Goal: Task Accomplishment & Management: Use online tool/utility

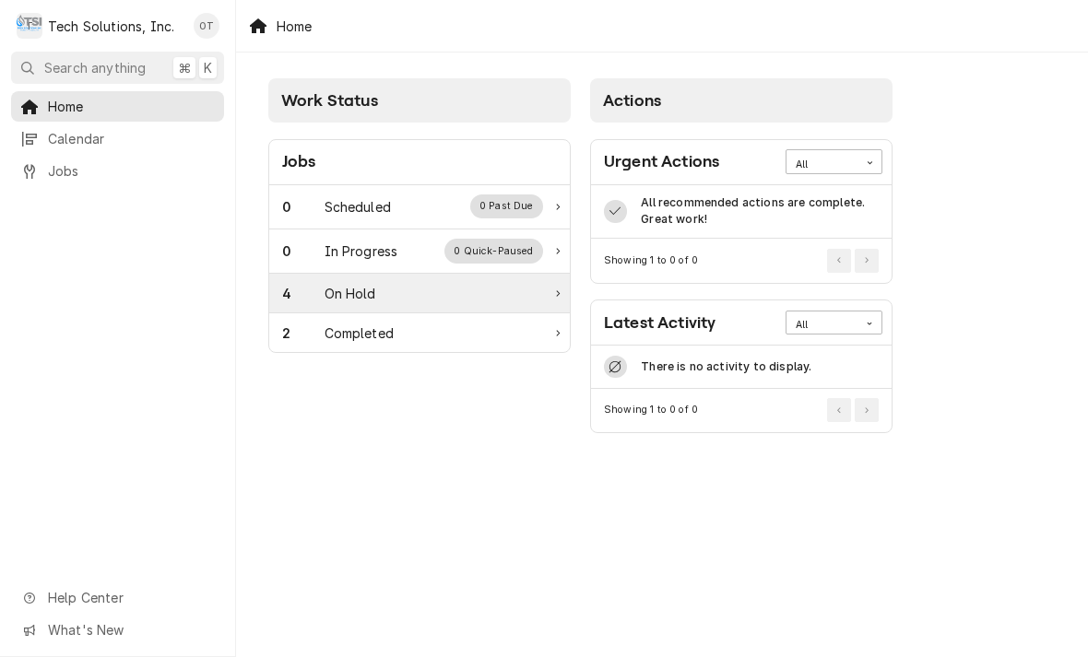
click at [353, 291] on div "On Hold" at bounding box center [351, 293] width 52 height 19
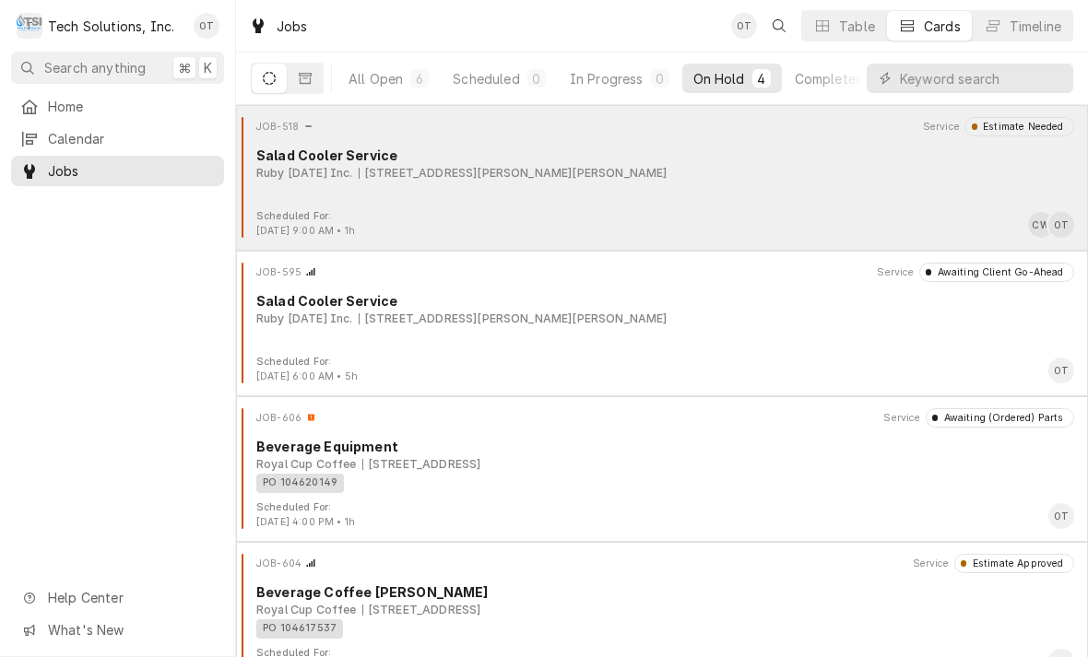
click at [429, 190] on div "JOB-518 Service Estimate Needed Salad Cooler Service Ruby [DATE] Inc. [STREET_A…" at bounding box center [661, 163] width 837 height 92
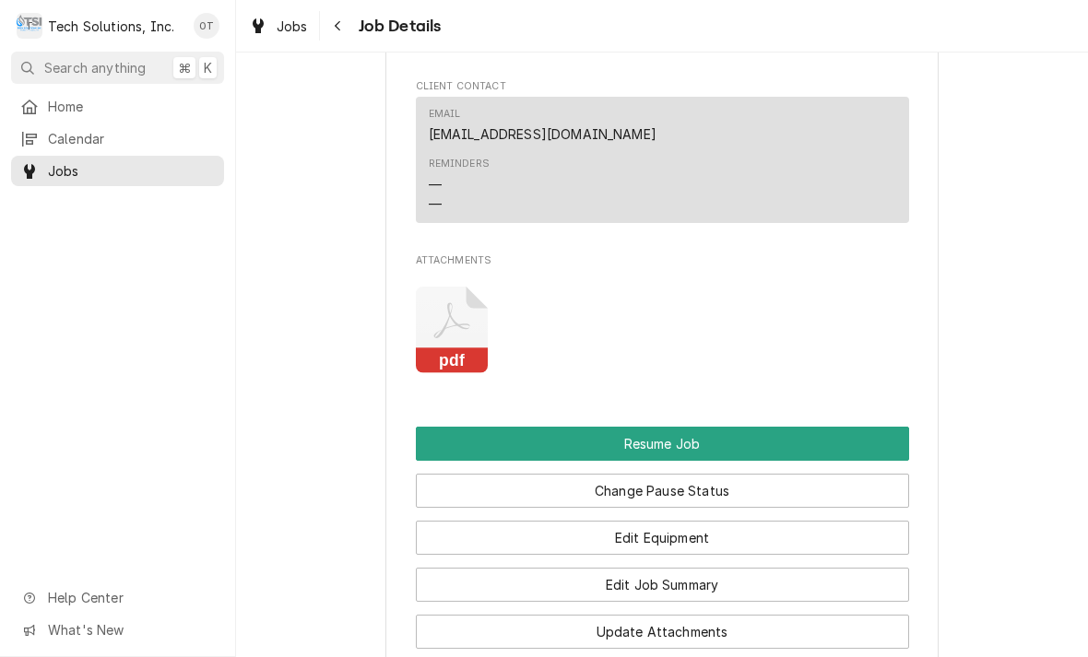
scroll to position [1995, 0]
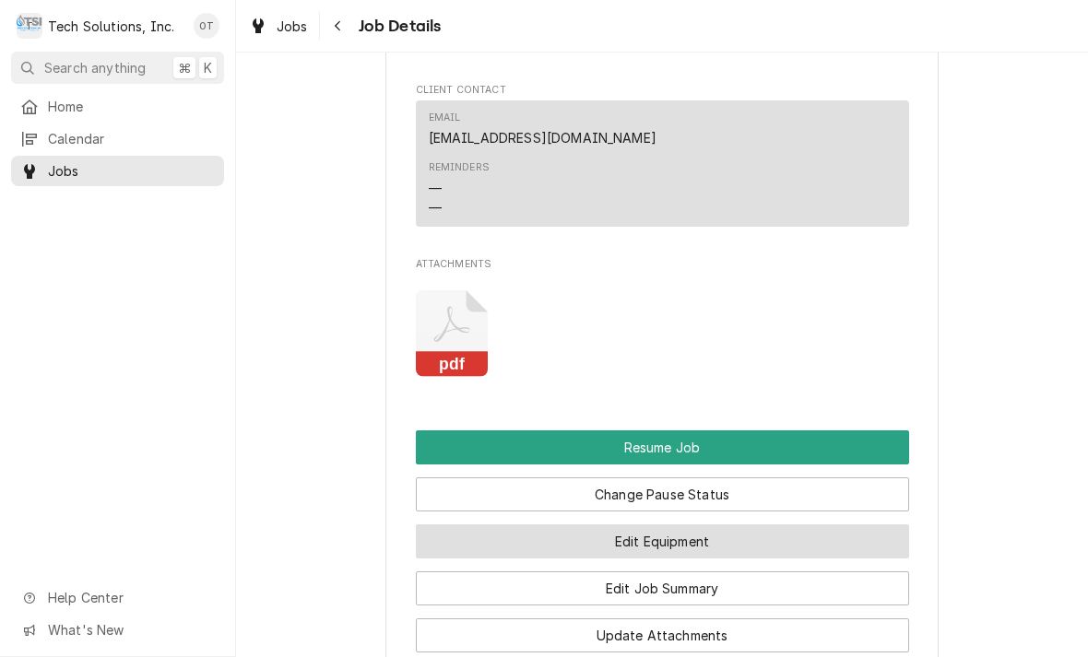
click at [672, 525] on button "Edit Equipment" at bounding box center [662, 542] width 493 height 34
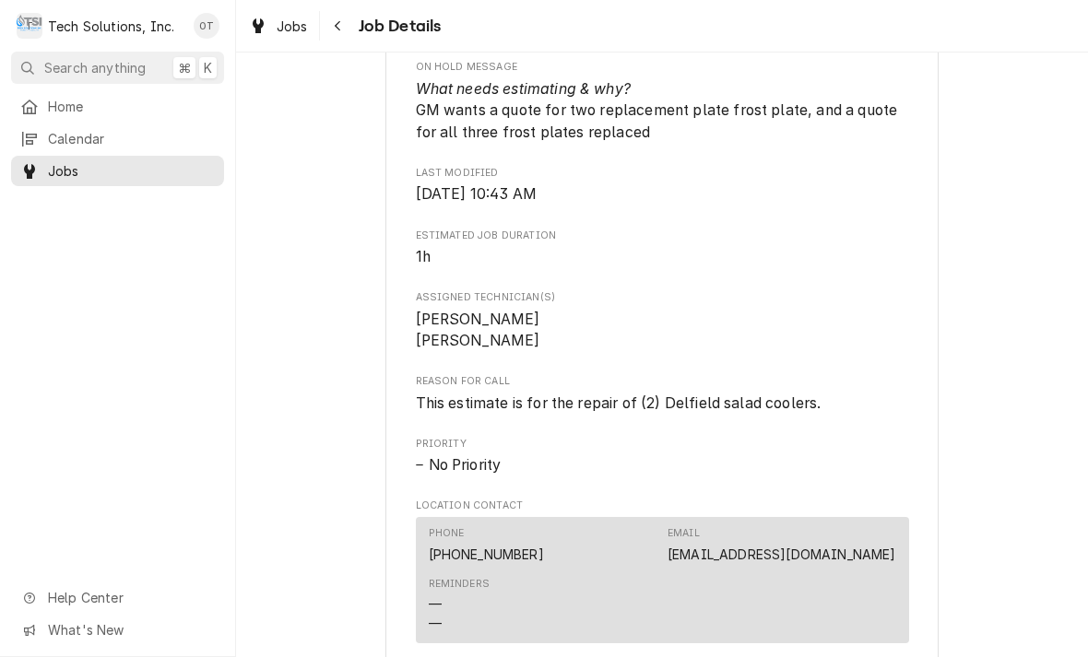
scroll to position [1404, 0]
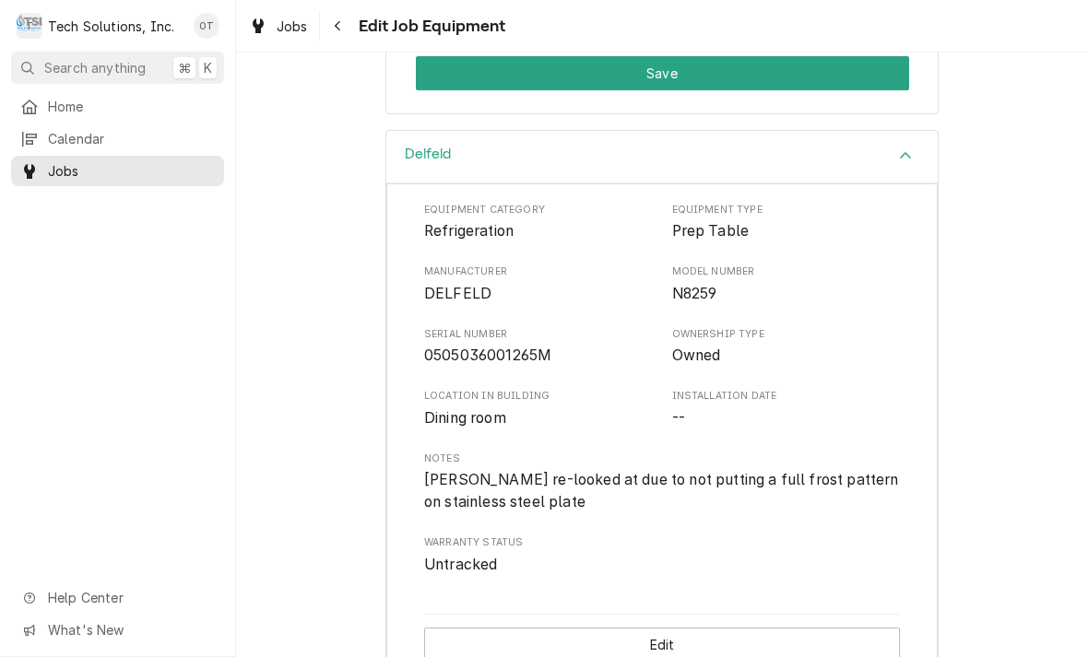
scroll to position [608, 0]
